Goal: Task Accomplishment & Management: Use online tool/utility

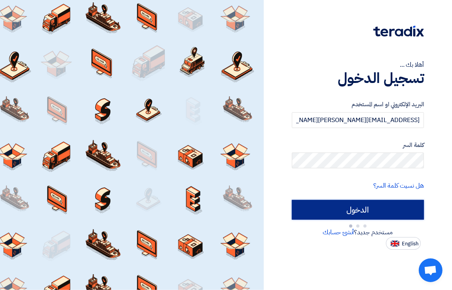
type input "Sign in"
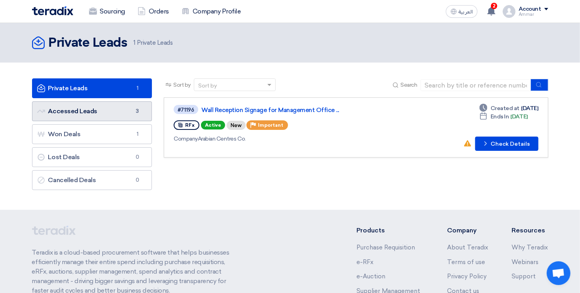
click at [116, 110] on link "Accessed Leads Accessed Leads 3" at bounding box center [92, 111] width 120 height 20
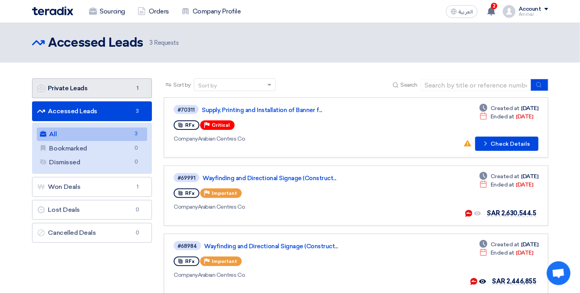
click at [74, 93] on link "Private Leads Private Leads 1" at bounding box center [92, 88] width 120 height 20
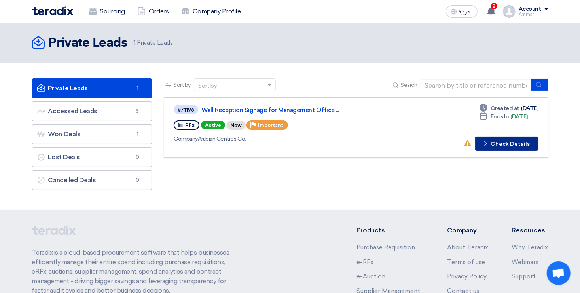
click at [452, 144] on button "Check details Check Details" at bounding box center [506, 144] width 63 height 14
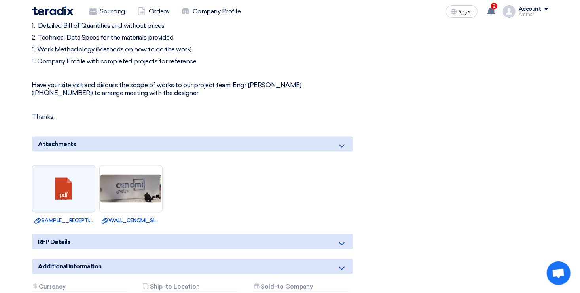
scroll to position [443, 0]
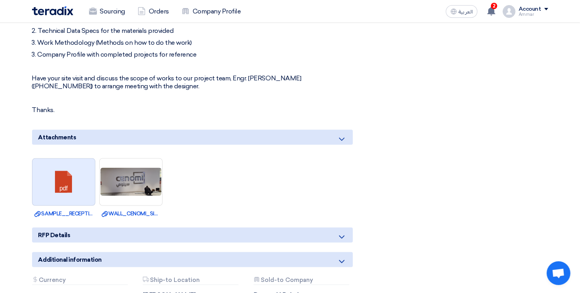
click at [53, 183] on link at bounding box center [63, 182] width 63 height 47
